Goal: Check status

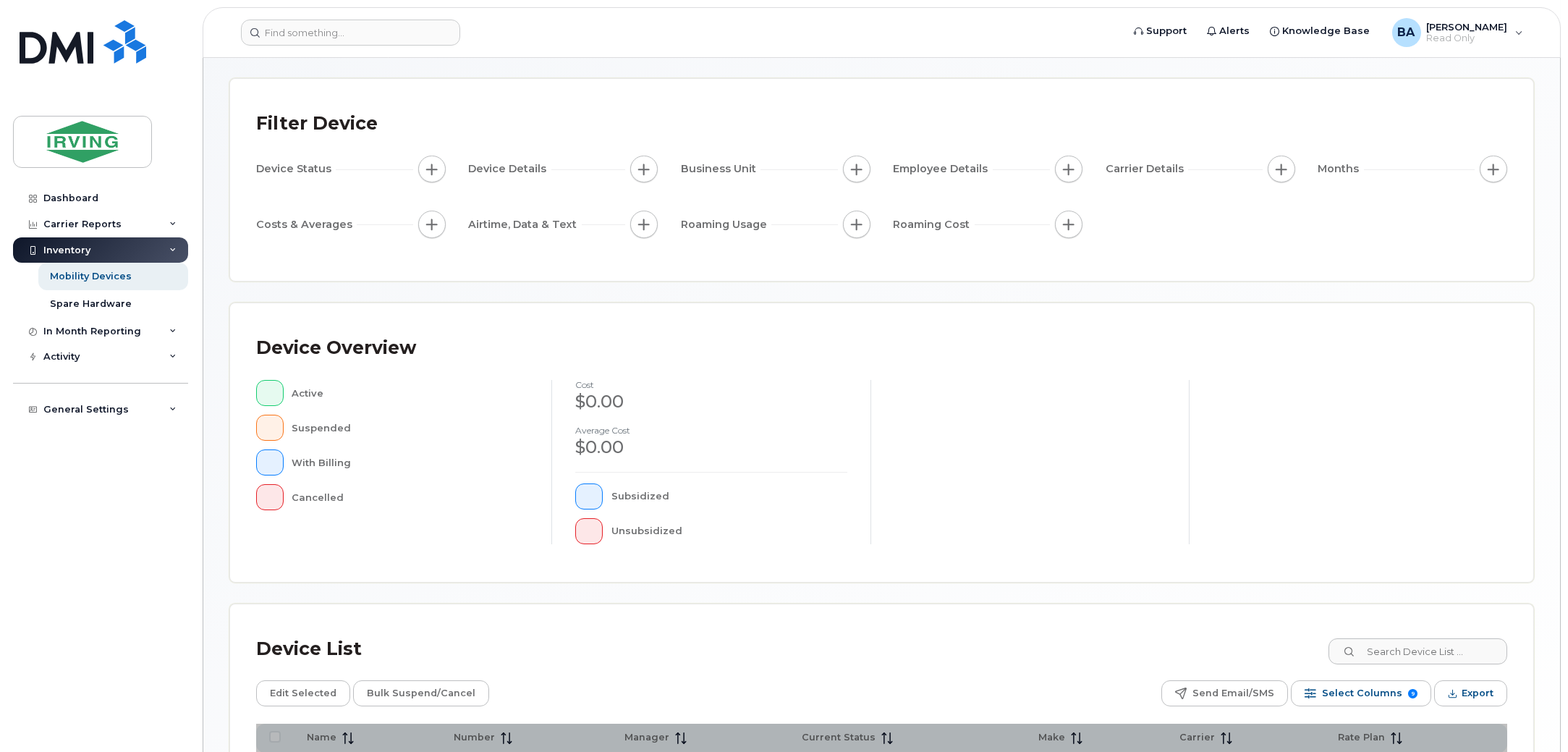
scroll to position [89, 0]
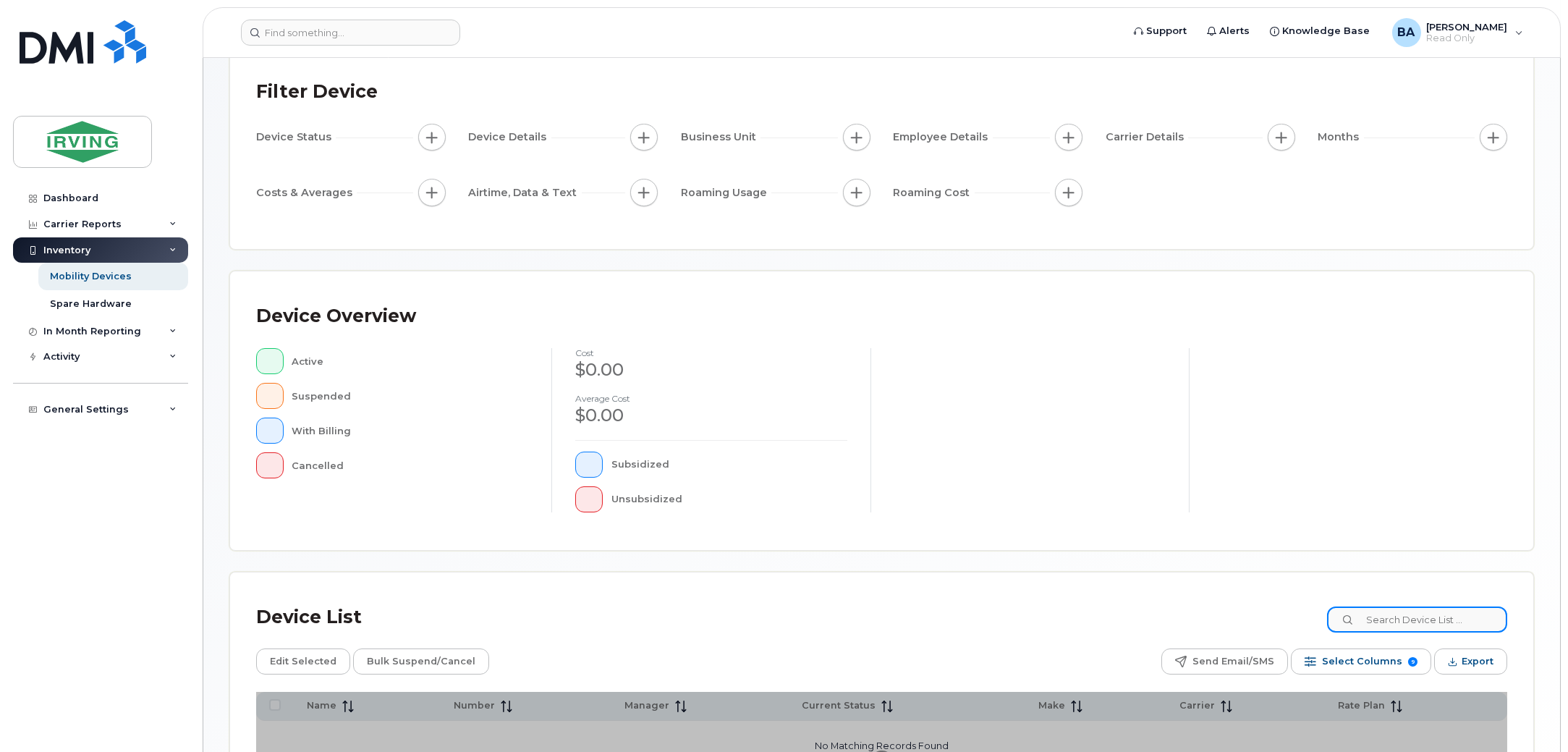
click at [1412, 620] on input at bounding box center [1417, 619] width 180 height 26
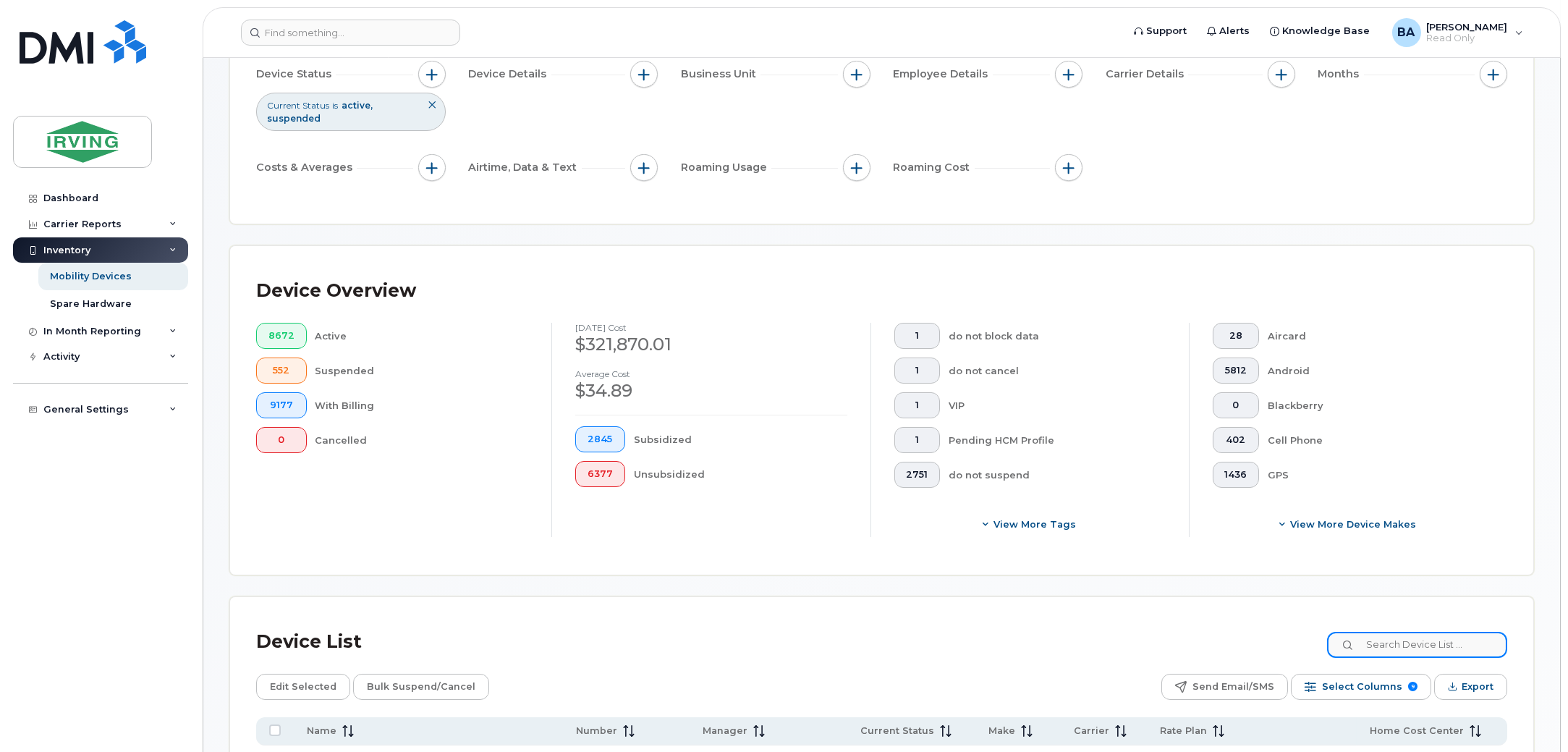
scroll to position [542, 0]
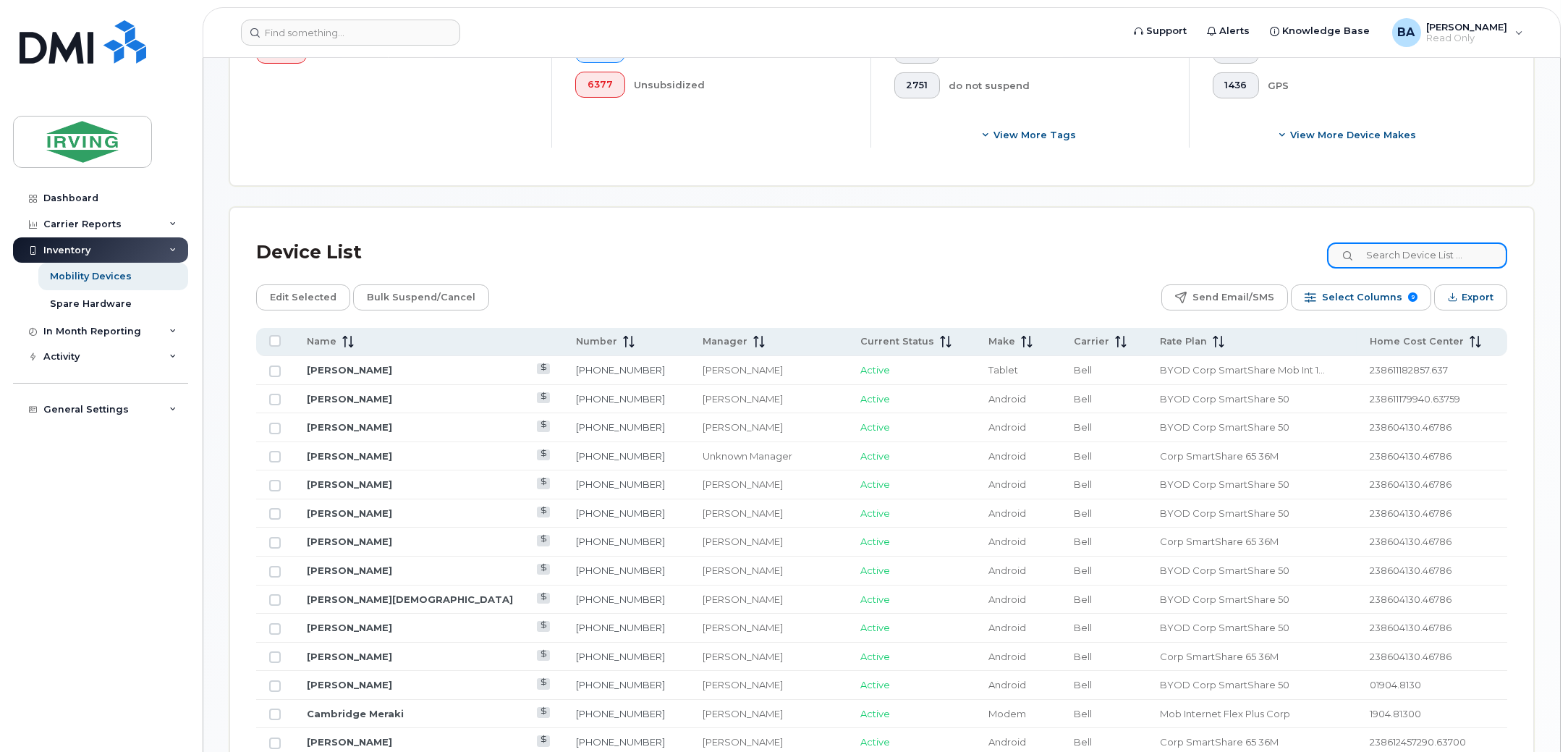
click at [1426, 253] on input at bounding box center [1417, 255] width 180 height 26
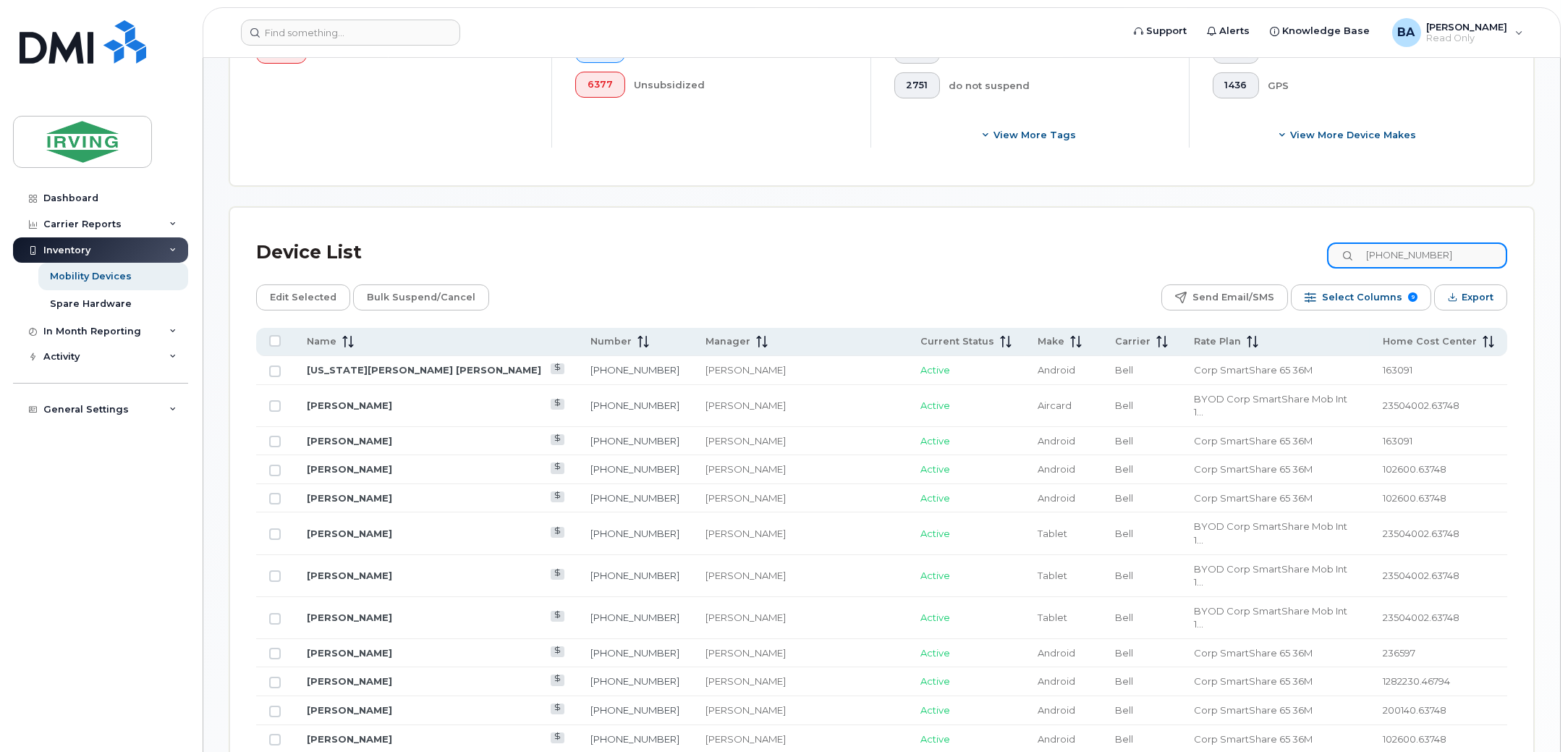
scroll to position [308, 0]
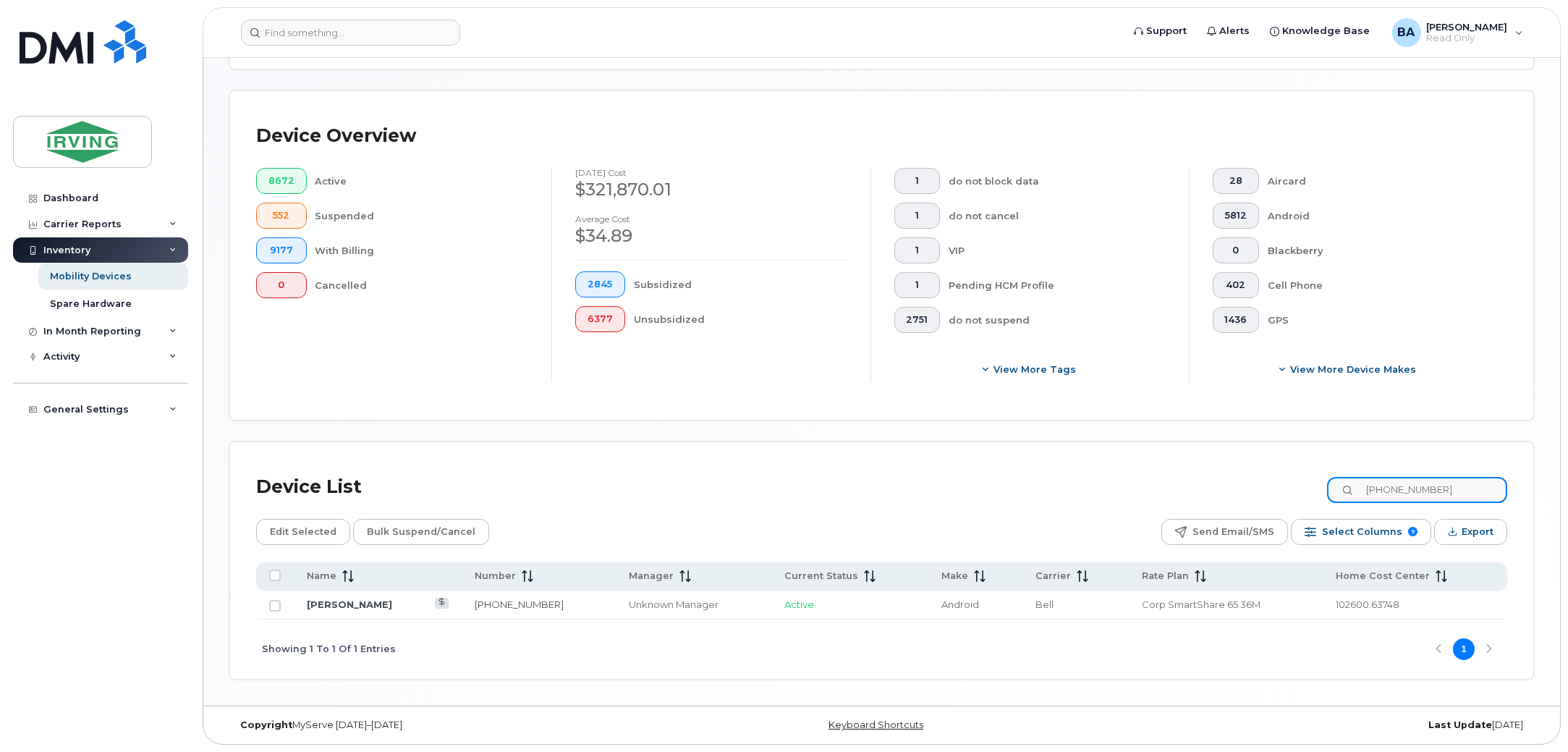
type input "[PHONE_NUMBER]"
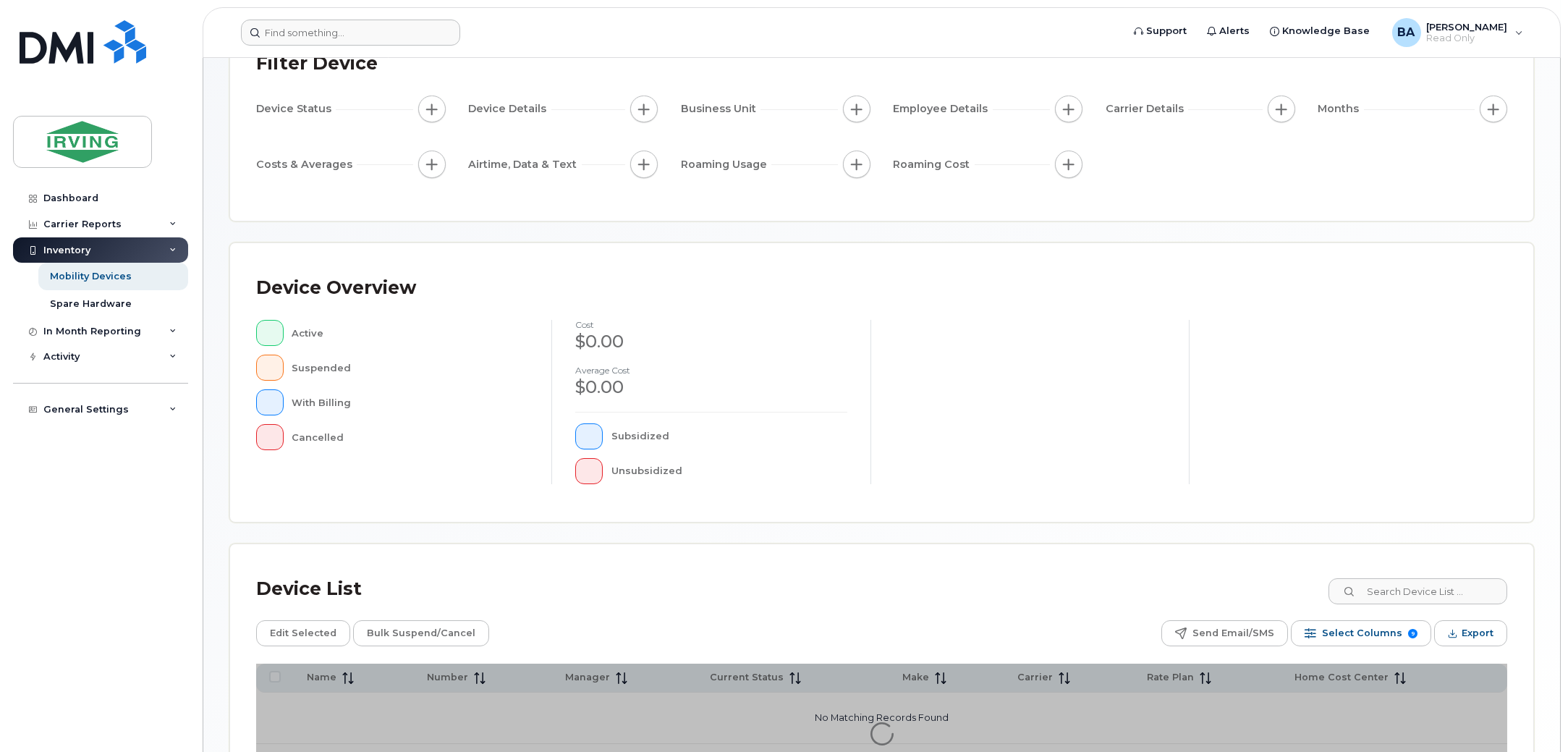
scroll to position [243, 0]
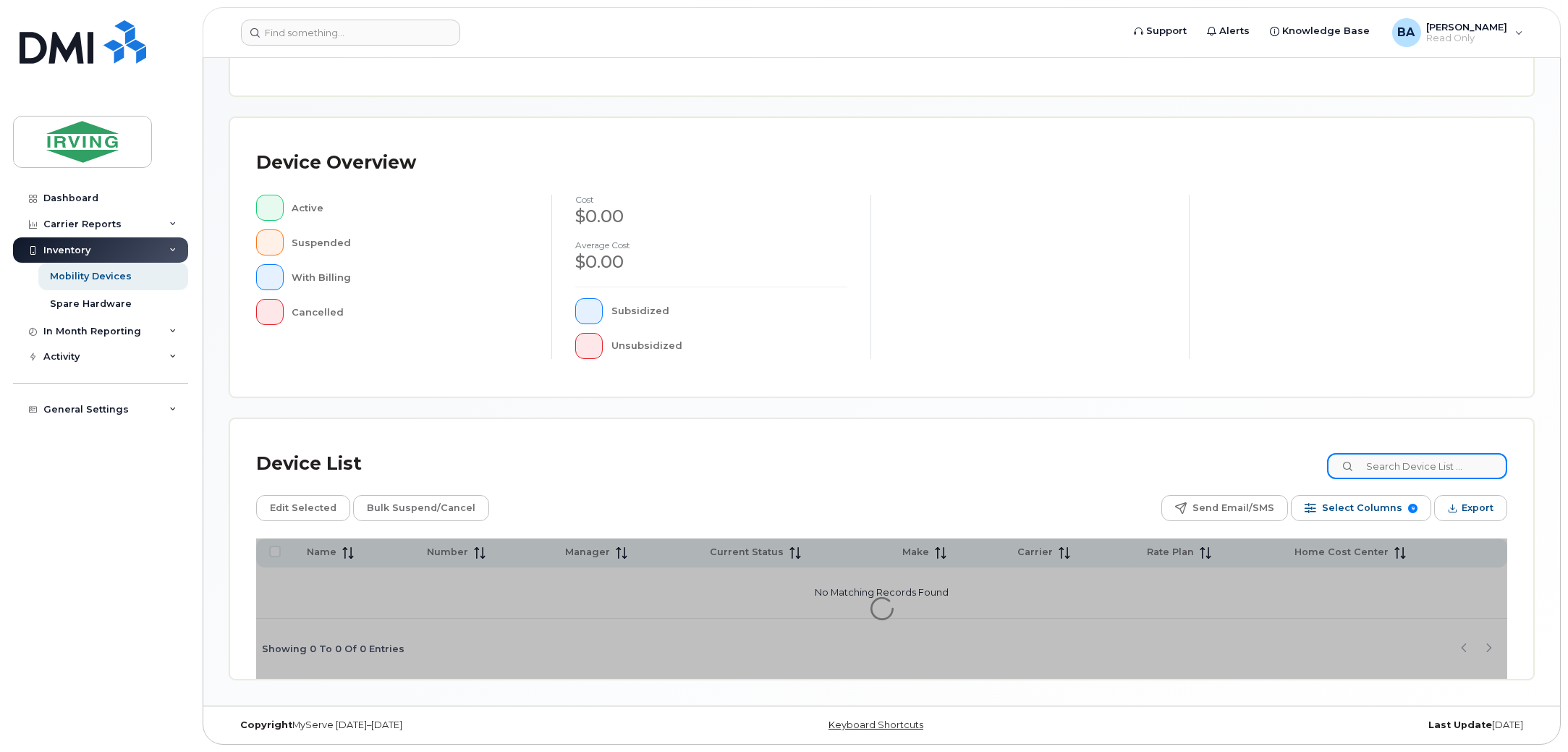
click at [1440, 468] on input at bounding box center [1417, 465] width 180 height 26
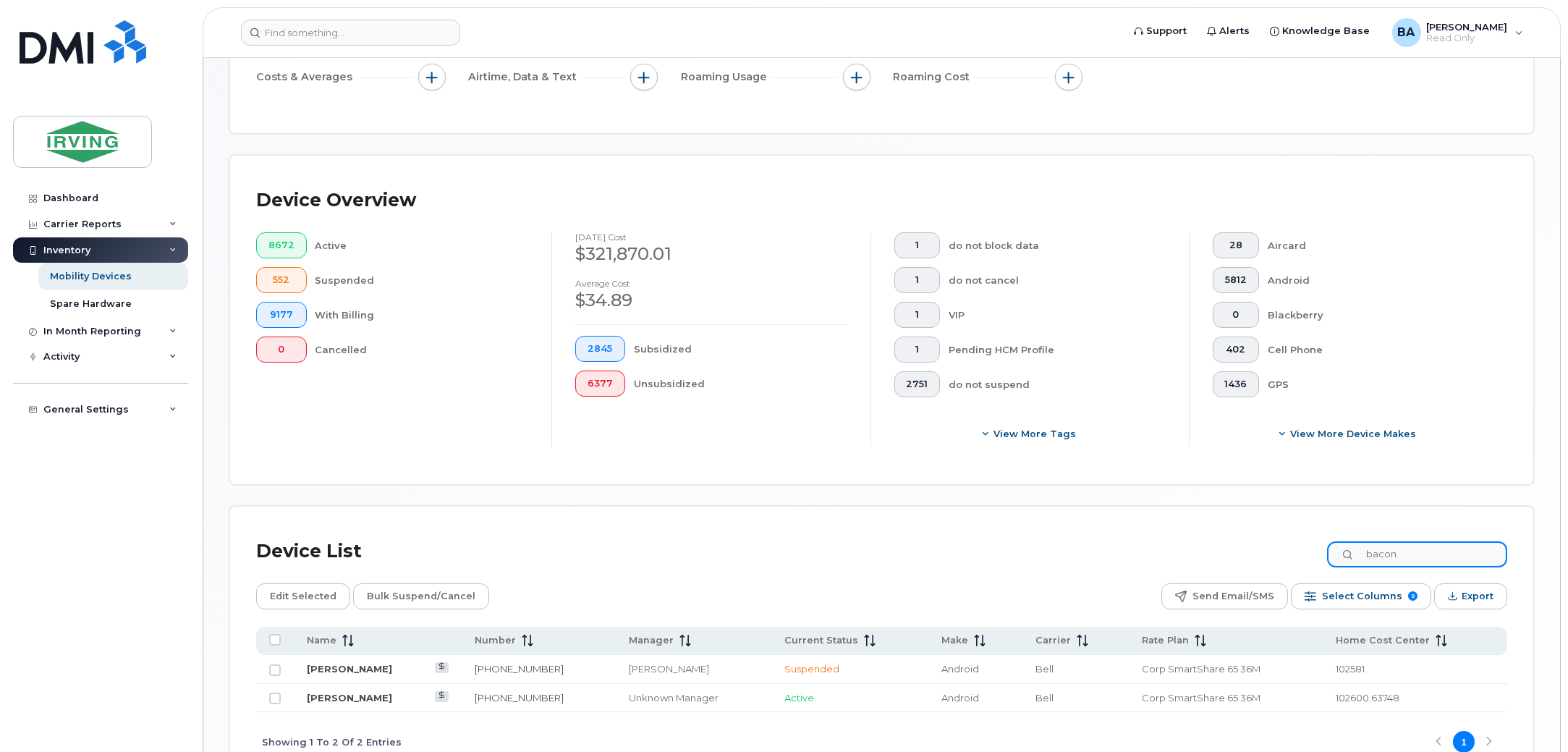
drag, startPoint x: 1454, startPoint y: 558, endPoint x: 885, endPoint y: 524, distance: 570.0
click at [984, 537] on div "Device List bacon" at bounding box center [881, 551] width 1251 height 38
type input "[PERSON_NAME]"
